Goal: Task Accomplishment & Management: Use online tool/utility

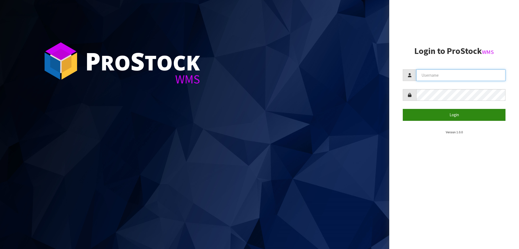
type input "[PERSON_NAME][EMAIL_ADDRESS][DOMAIN_NAME]"
click at [451, 115] on button "Login" at bounding box center [454, 115] width 103 height 12
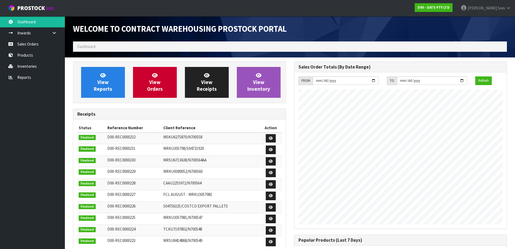
scroll to position [300, 221]
click at [108, 89] on span "View Reports" at bounding box center [103, 82] width 18 height 20
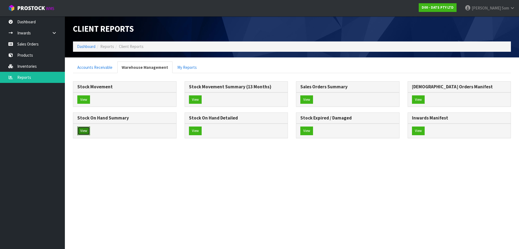
click at [85, 131] on button "View" at bounding box center [83, 130] width 13 height 9
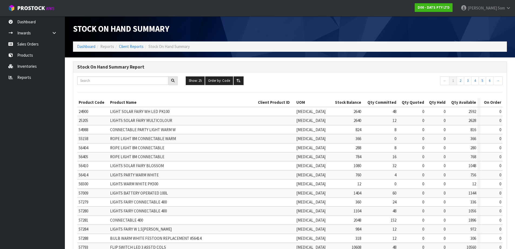
click at [192, 86] on div "Show: 25 5 10 25 50 100 ALL Order by: Code Code Total Available Held Committed …" at bounding box center [290, 81] width 434 height 10
click at [200, 84] on button "Show: 25" at bounding box center [195, 80] width 19 height 9
click at [199, 82] on button "Show: 25" at bounding box center [195, 80] width 19 height 9
click at [199, 83] on button "Show: 25" at bounding box center [195, 80] width 19 height 9
click at [194, 127] on link "ALL" at bounding box center [207, 127] width 43 height 7
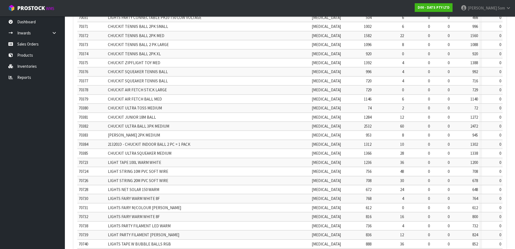
scroll to position [1139, 0]
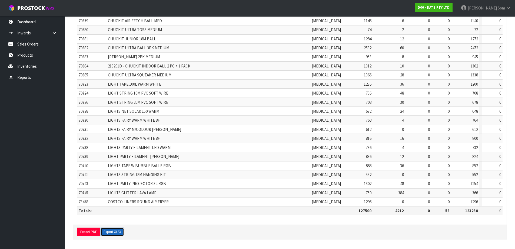
click at [109, 228] on button "Export XLSX" at bounding box center [113, 231] width 24 height 9
